Goal: Use online tool/utility: Utilize a website feature to perform a specific function

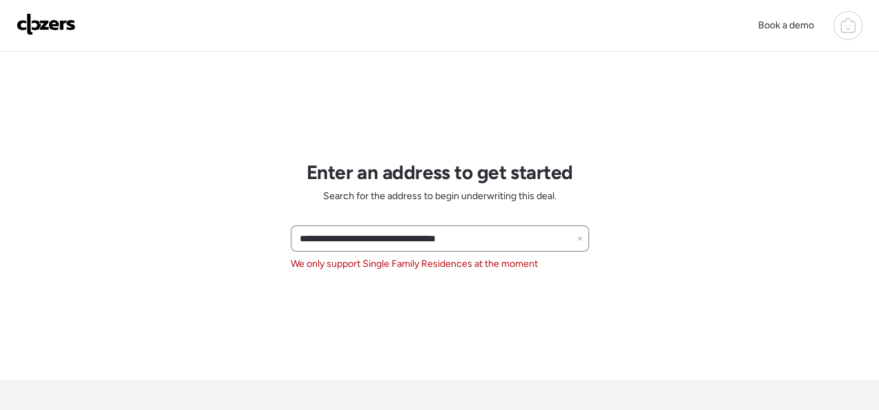
click at [582, 236] on icon at bounding box center [580, 239] width 6 height 6
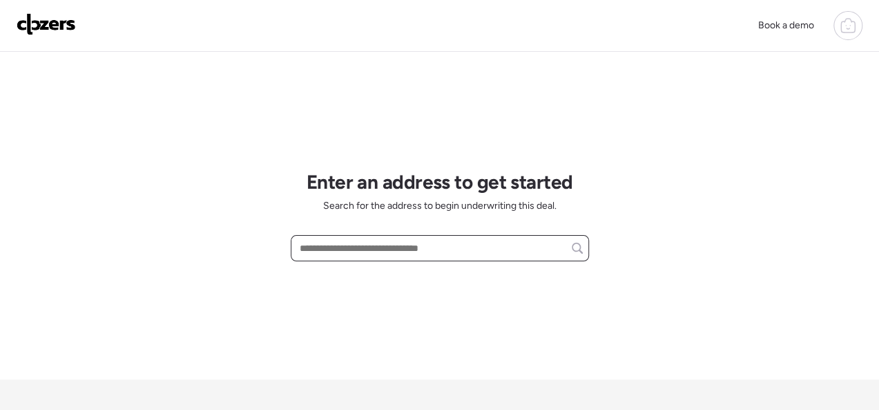
click at [450, 242] on input "text" at bounding box center [440, 247] width 286 height 19
paste input "**********"
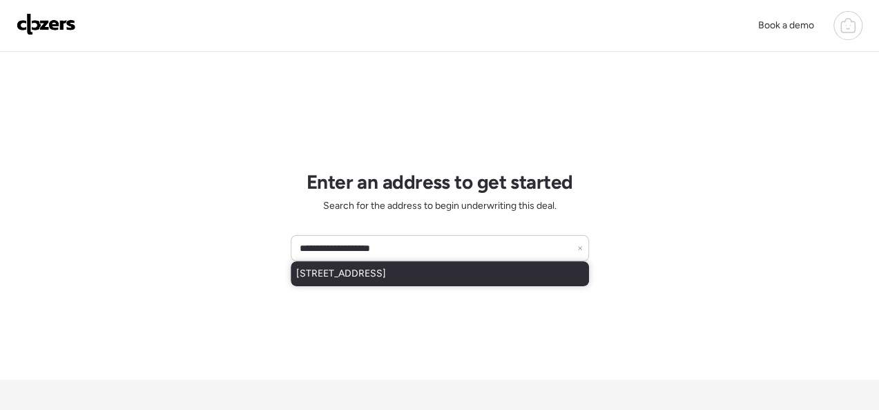
click at [386, 271] on span "[STREET_ADDRESS]" at bounding box center [341, 274] width 90 height 14
type input "**********"
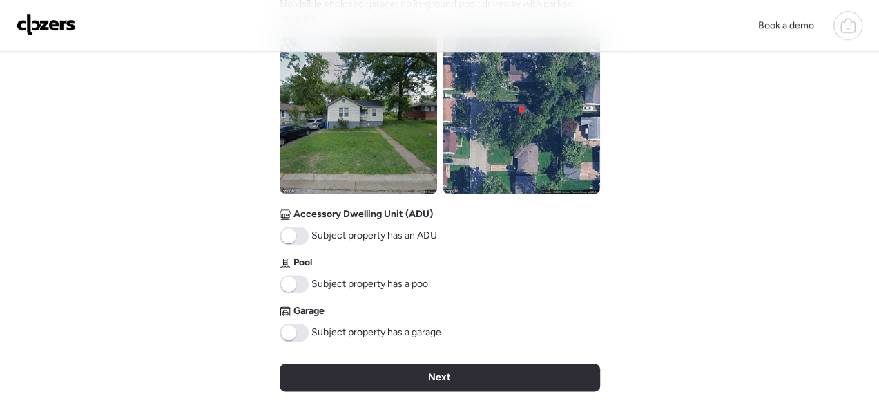
scroll to position [553, 0]
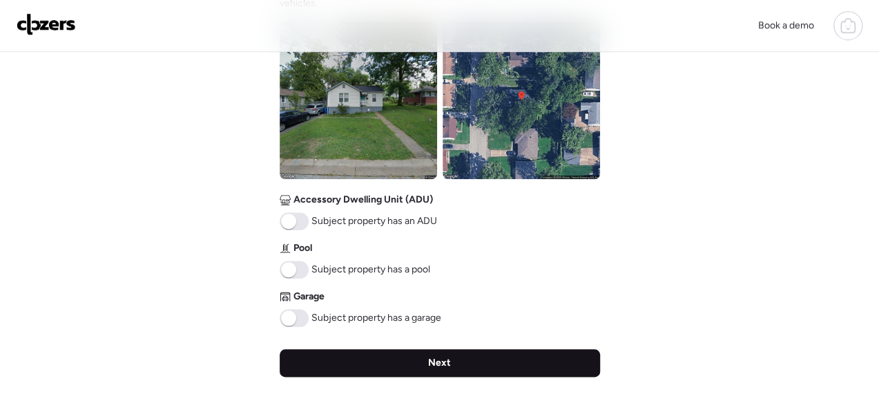
click at [428, 358] on span "Next" at bounding box center [439, 363] width 23 height 14
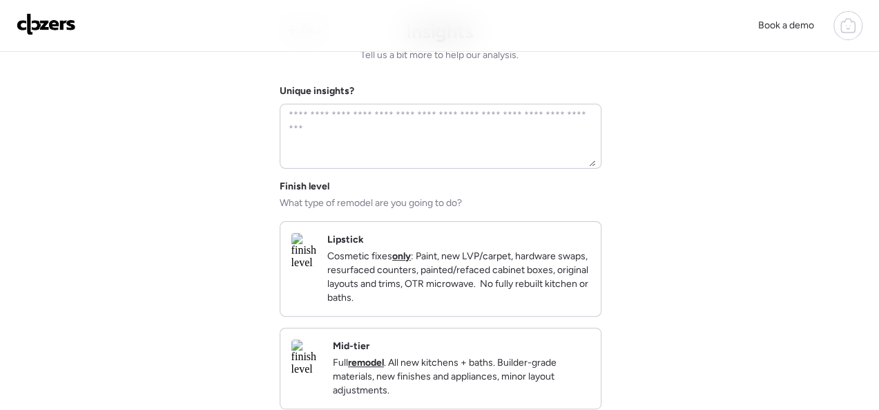
scroll to position [0, 0]
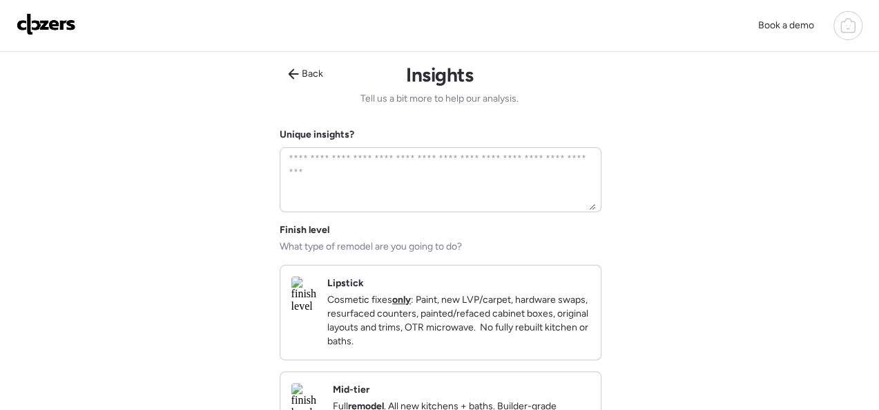
click at [564, 271] on div "Lipstick Cosmetic fixes only : Paint, new LVP/carpet, hardware swaps, resurface…" at bounding box center [440, 312] width 320 height 94
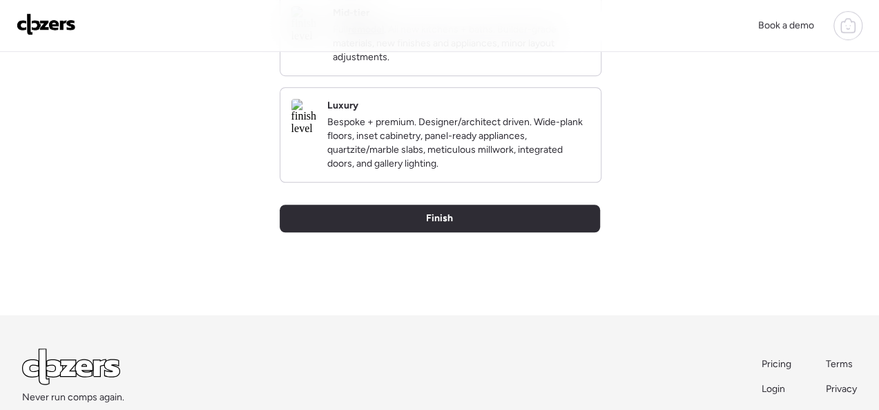
scroll to position [475, 0]
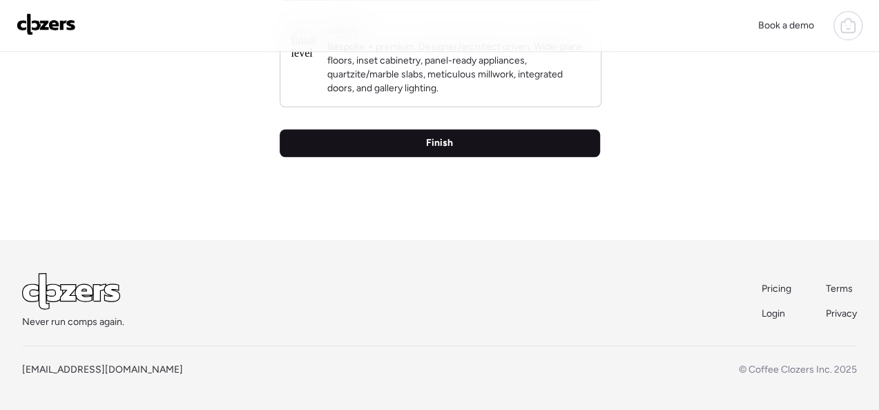
click at [432, 137] on span "Finish" at bounding box center [439, 143] width 27 height 14
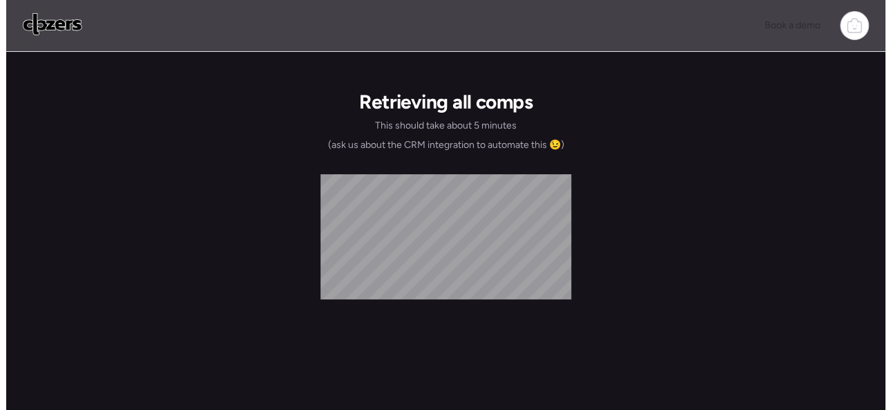
scroll to position [0, 0]
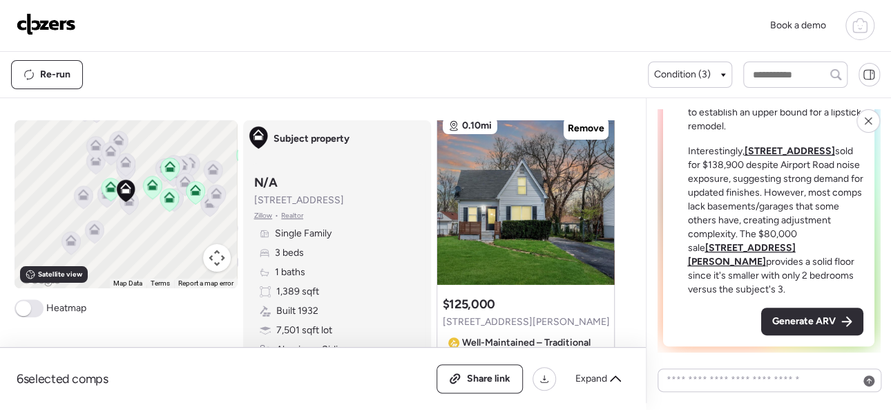
scroll to position [138, 0]
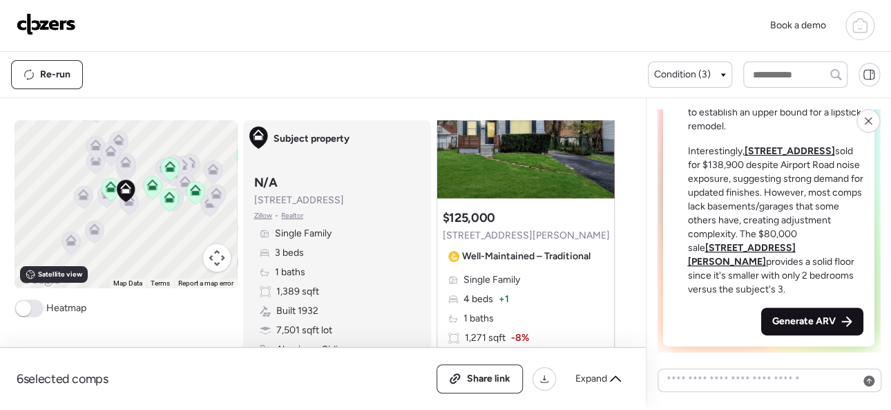
click at [785, 325] on span "Generate ARV" at bounding box center [804, 321] width 64 height 14
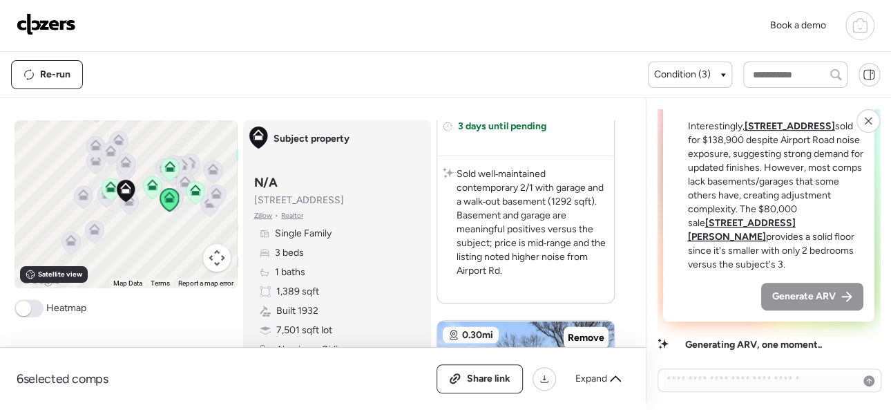
scroll to position [1105, 0]
